Goal: Feedback & Contribution: Contribute content

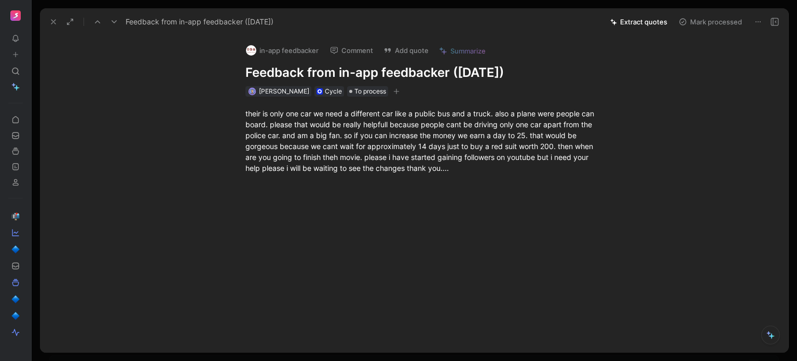
click at [15, 51] on icon at bounding box center [15, 54] width 7 height 7
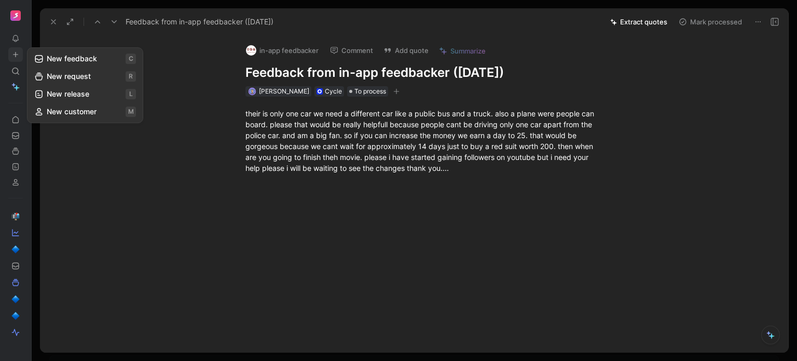
click at [47, 57] on button "New feedback c" at bounding box center [85, 59] width 111 height 18
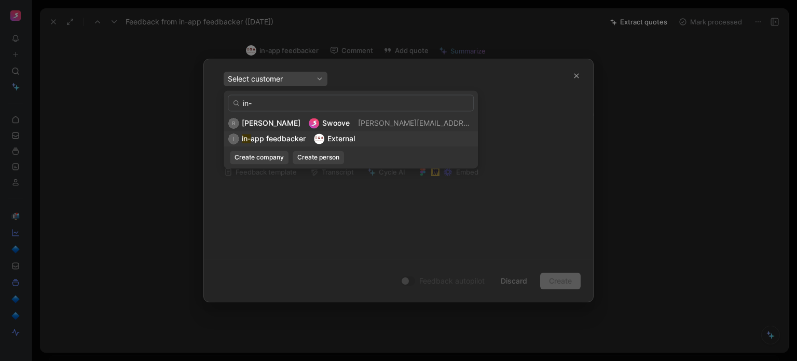
type input "in-"
click at [265, 139] on span "app feedbacker" at bounding box center [278, 138] width 55 height 9
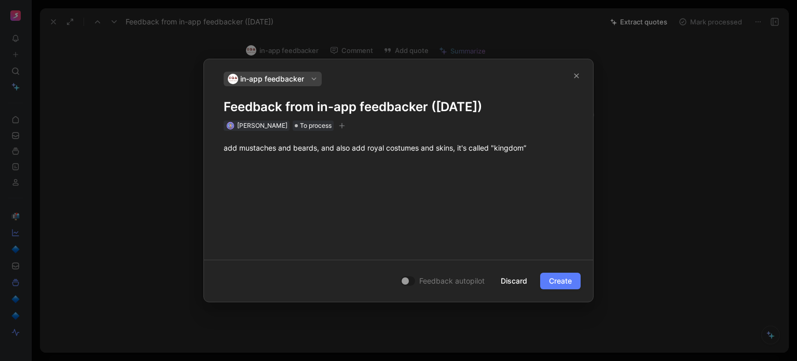
click at [562, 279] on span "Create" at bounding box center [560, 280] width 23 height 12
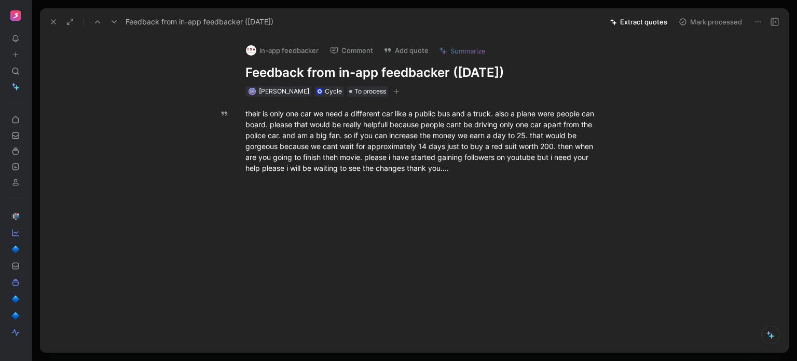
click at [12, 50] on button at bounding box center [15, 54] width 15 height 15
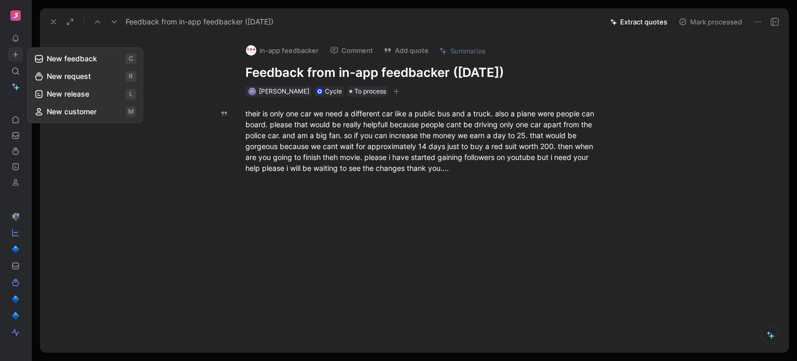
click at [54, 61] on button "New feedback c" at bounding box center [85, 59] width 111 height 18
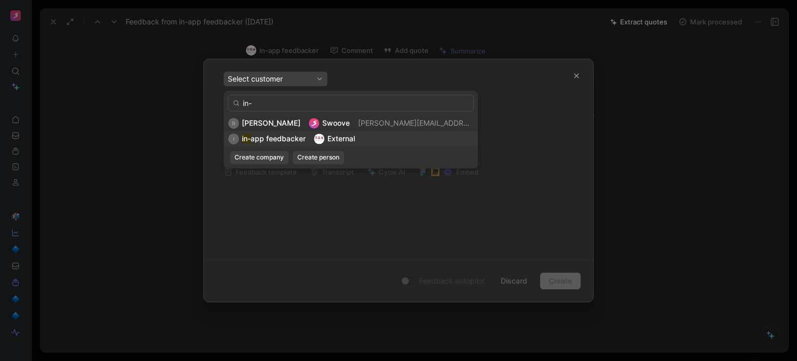
type input "in-"
click at [254, 141] on span "app feedbacker" at bounding box center [278, 138] width 55 height 9
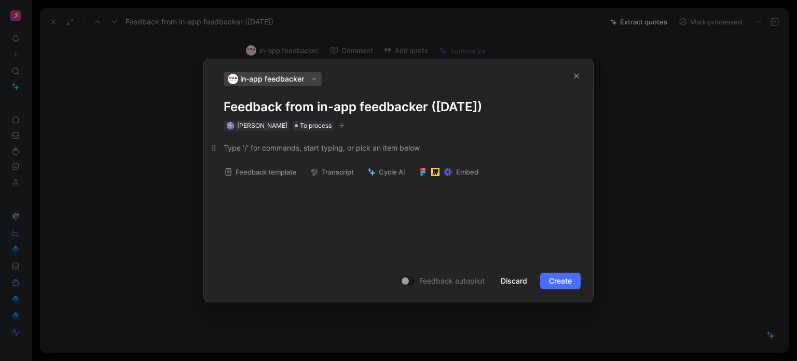
click at [253, 146] on div at bounding box center [399, 147] width 350 height 11
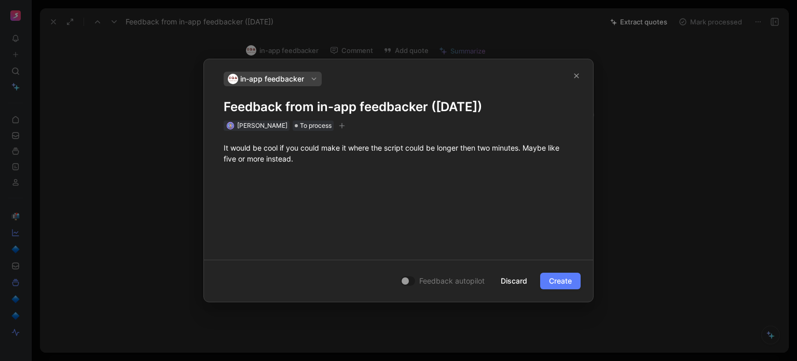
click at [573, 283] on button "Create" at bounding box center [560, 280] width 40 height 17
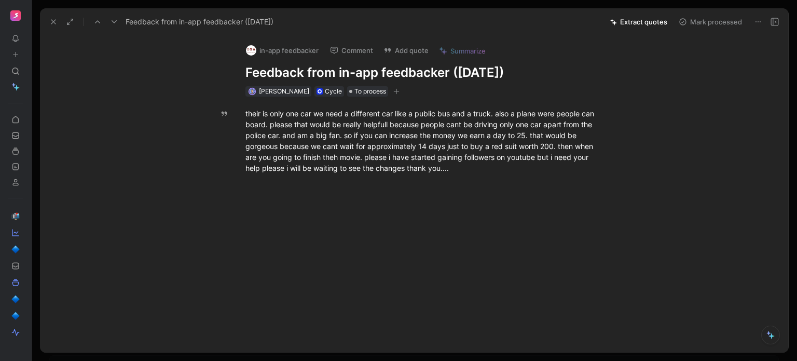
click at [9, 53] on button at bounding box center [15, 54] width 15 height 15
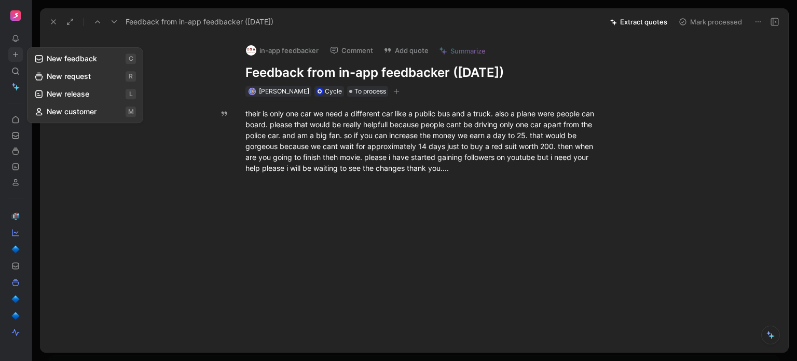
click at [53, 53] on button "New feedback c" at bounding box center [85, 59] width 111 height 18
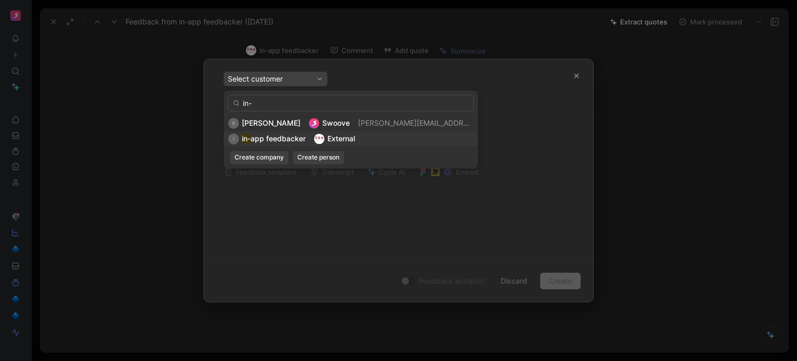
type input "in-"
click at [254, 138] on span "app feedbacker" at bounding box center [278, 138] width 55 height 9
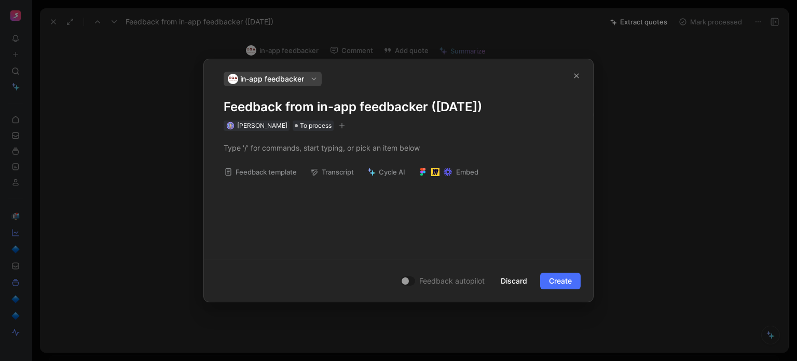
paste div
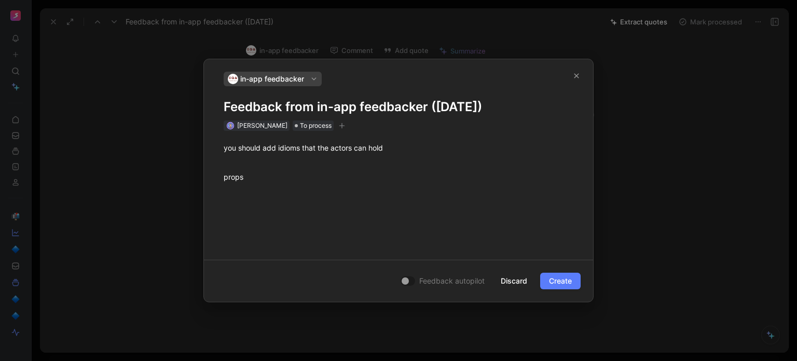
click at [550, 280] on span "Create" at bounding box center [560, 280] width 23 height 12
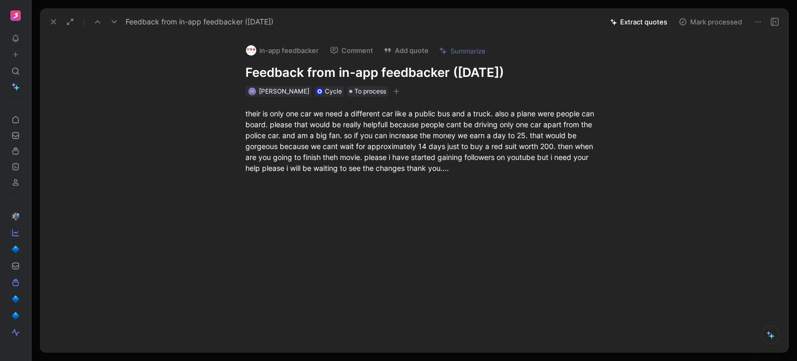
click at [12, 58] on icon at bounding box center [15, 54] width 7 height 7
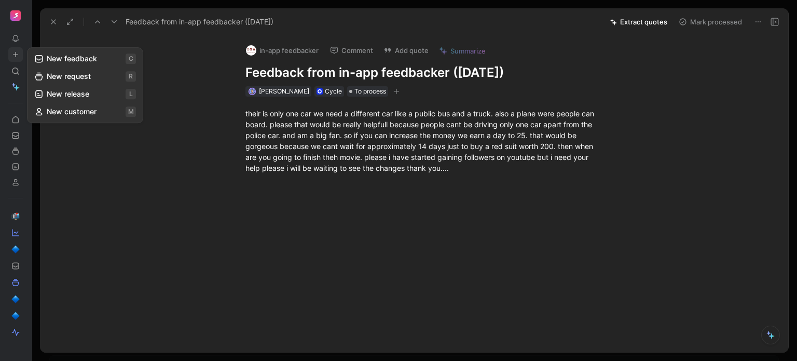
click at [43, 62] on icon at bounding box center [38, 58] width 9 height 9
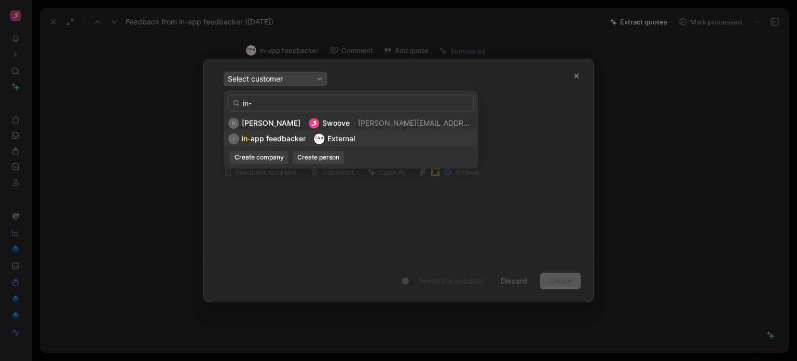
type input "in-"
click at [317, 141] on img at bounding box center [319, 138] width 10 height 10
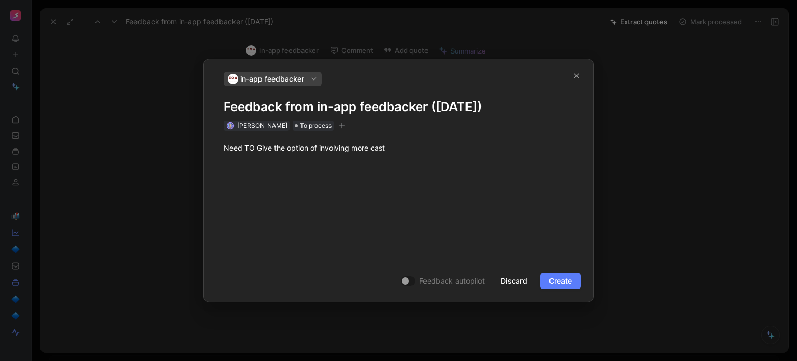
click at [546, 281] on button "Create" at bounding box center [560, 280] width 40 height 17
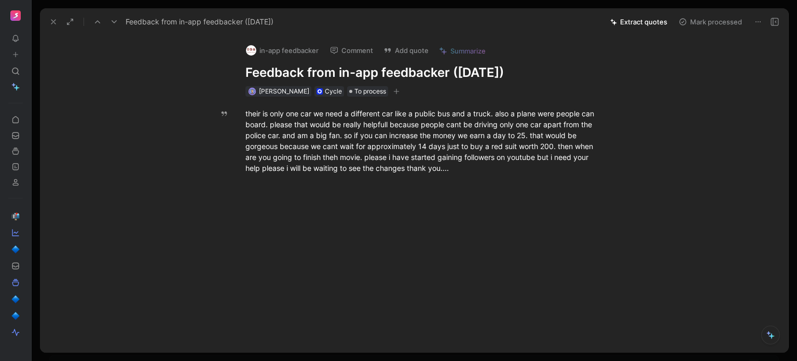
click at [12, 55] on icon at bounding box center [15, 54] width 7 height 7
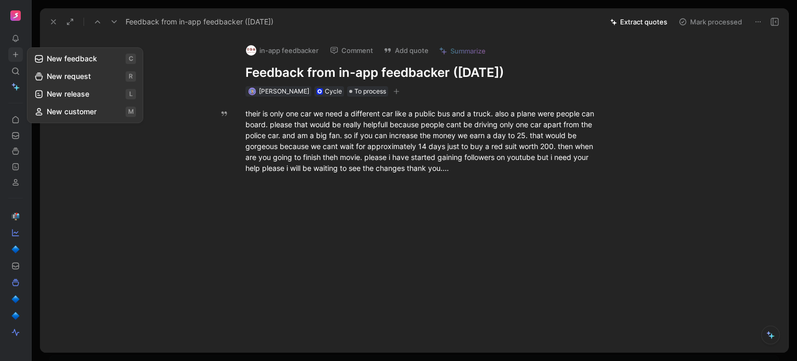
click at [43, 57] on icon at bounding box center [38, 58] width 9 height 9
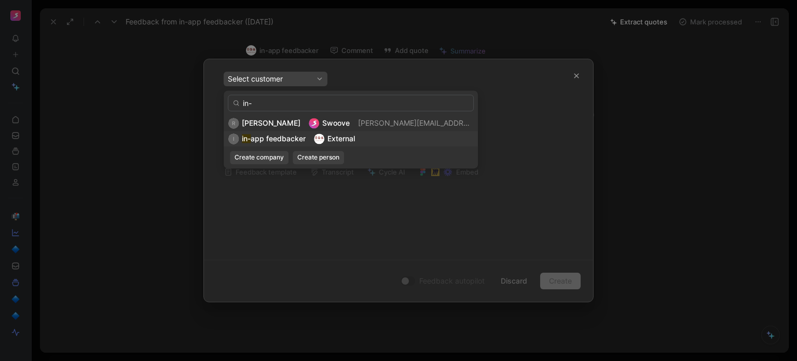
type input "in-"
click at [264, 138] on span "app feedbacker" at bounding box center [278, 138] width 55 height 9
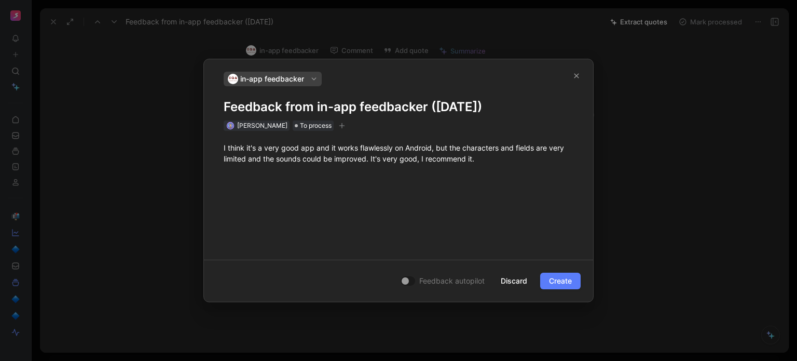
click at [569, 280] on span "Create" at bounding box center [560, 280] width 23 height 12
